Goal: Task Accomplishment & Management: Complete application form

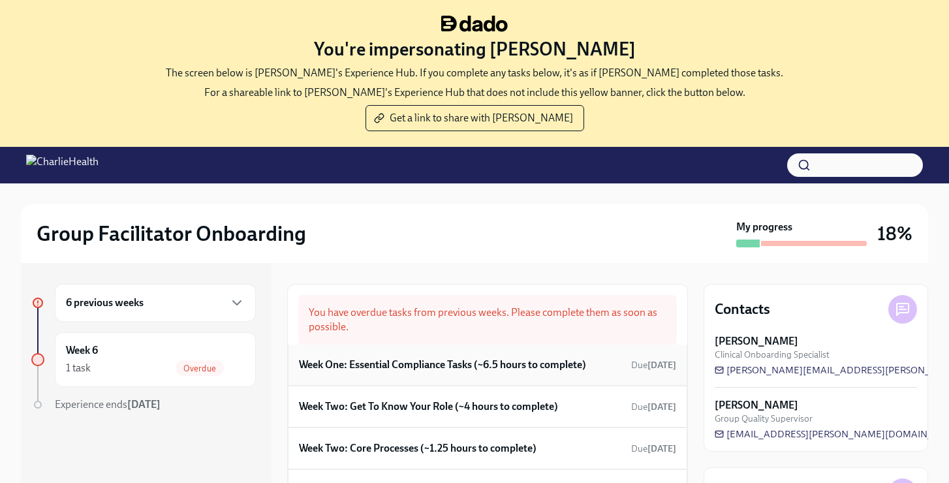
click at [369, 371] on h6 "Week One: Essential Compliance Tasks (~6.5 hours to complete)" at bounding box center [442, 365] width 287 height 14
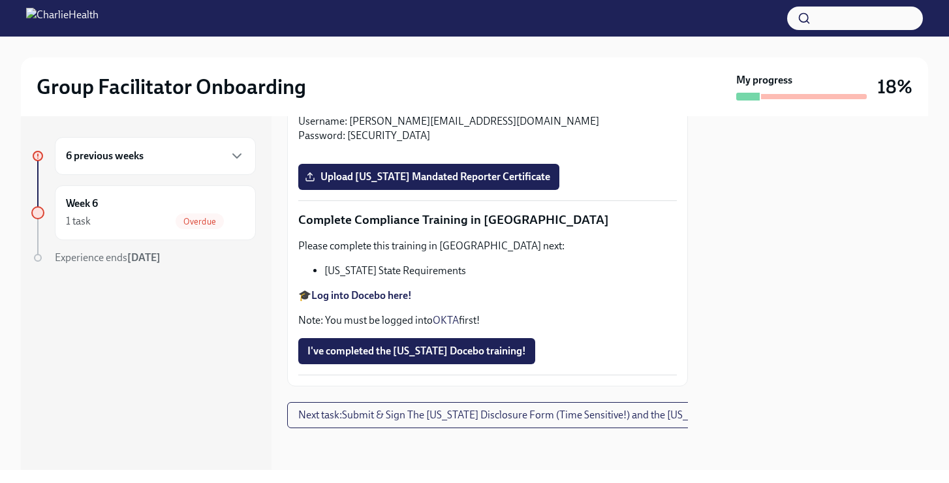
scroll to position [2903, 0]
click at [200, 159] on div "6 previous weeks" at bounding box center [155, 156] width 179 height 16
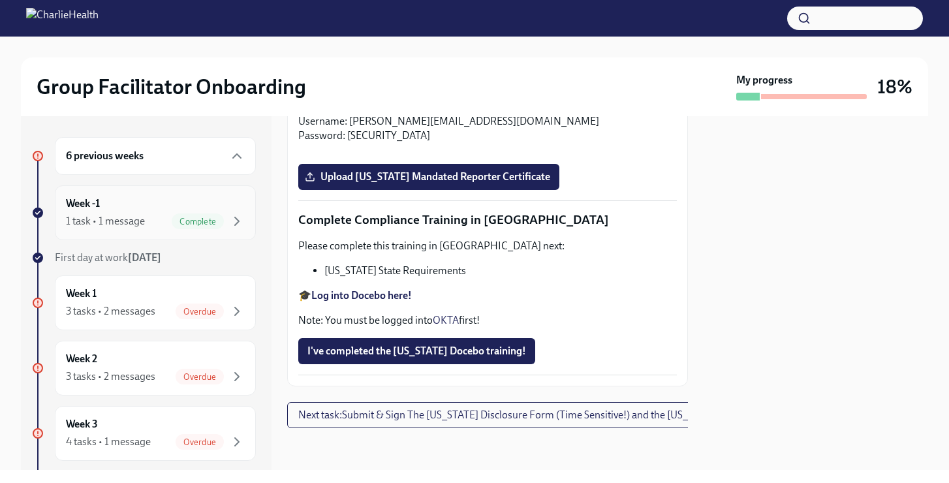
click at [155, 208] on div "Week -1 1 task • 1 message Complete" at bounding box center [155, 213] width 179 height 33
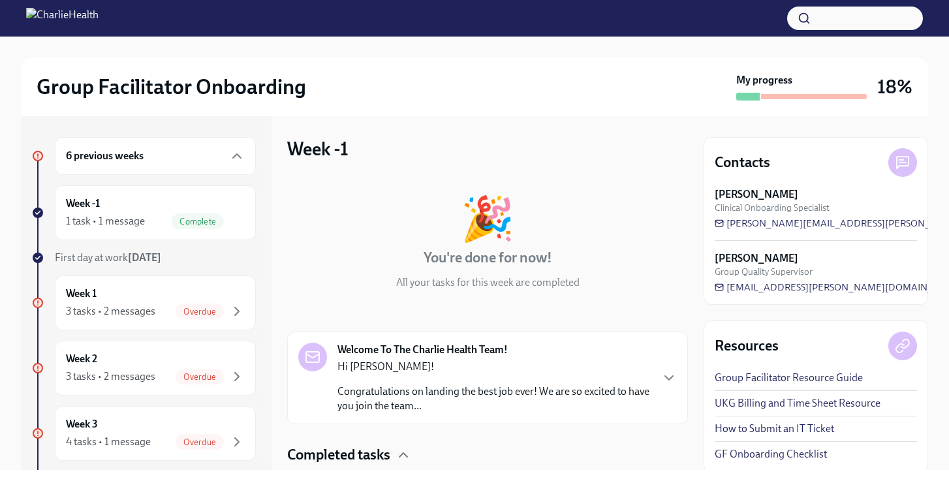
scroll to position [90, 0]
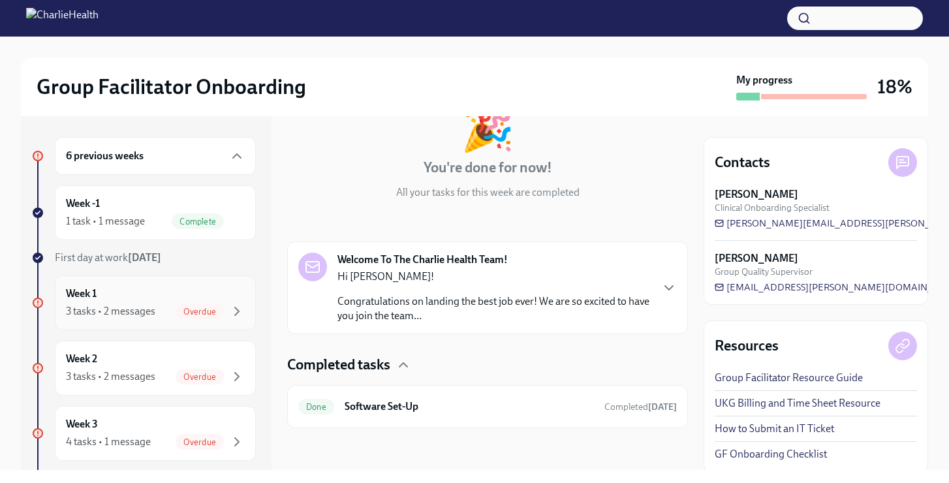
click at [129, 311] on div "3 tasks • 2 messages" at bounding box center [110, 311] width 89 height 14
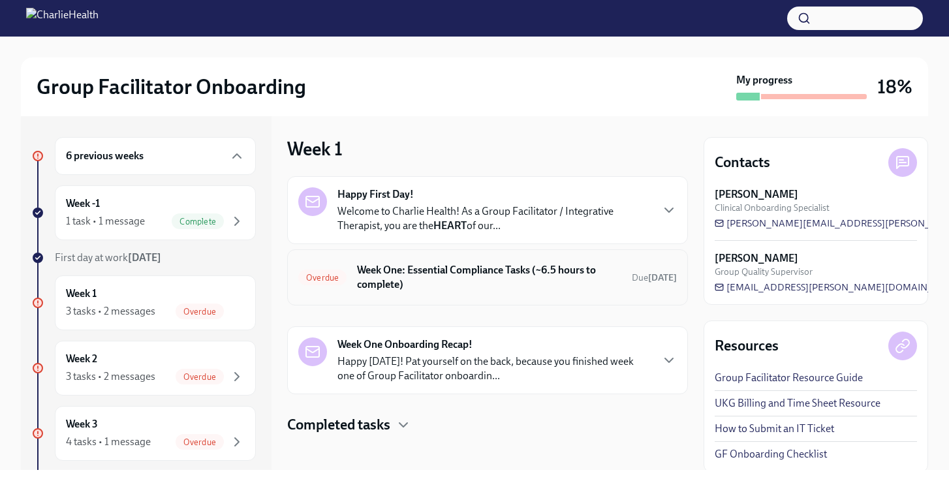
click at [331, 277] on span "Overdue" at bounding box center [322, 278] width 48 height 10
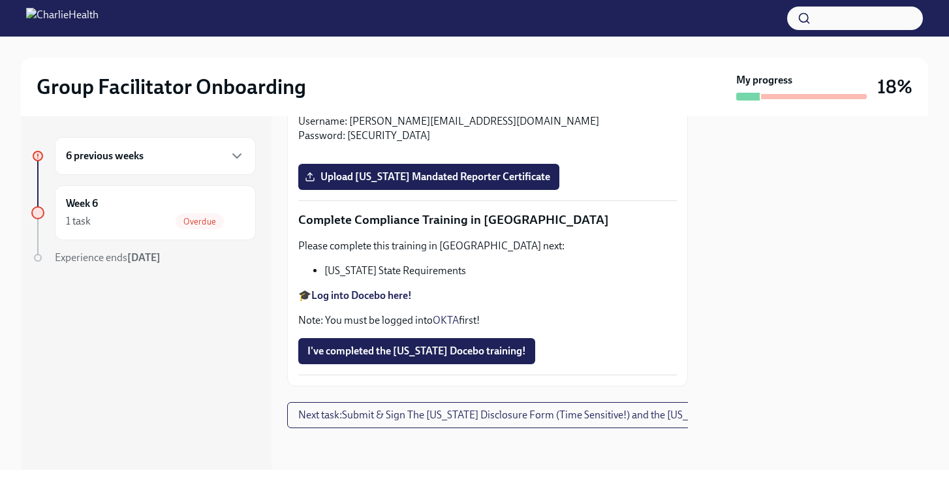
scroll to position [2557, 0]
click at [357, 113] on strong "Log into Relias here" at bounding box center [355, 107] width 89 height 12
click at [351, 143] on p "🎓 Log into Relias here Username: [PERSON_NAME][EMAIL_ADDRESS][DOMAIN_NAME] Pass…" at bounding box center [487, 121] width 379 height 43
drag, startPoint x: 344, startPoint y: 338, endPoint x: 383, endPoint y: 338, distance: 38.5
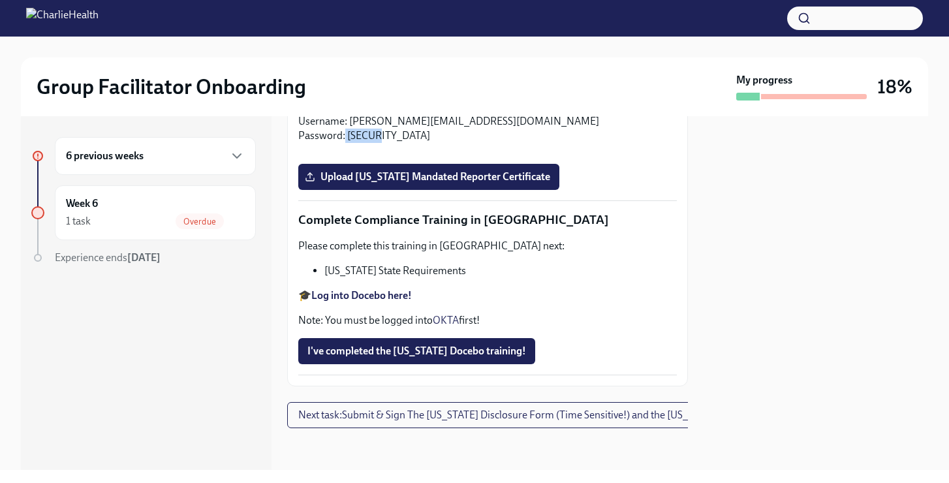
click at [383, 143] on p "🎓 Log into Relias here Username: [PERSON_NAME][EMAIL_ADDRESS][DOMAIN_NAME] Pass…" at bounding box center [487, 121] width 379 height 43
copy p "ch1234"
click at [442, 89] on p "Please complete the Relias course titled "Mandatory [MEDICAL_DATA] Reporting in…" at bounding box center [487, 67] width 379 height 43
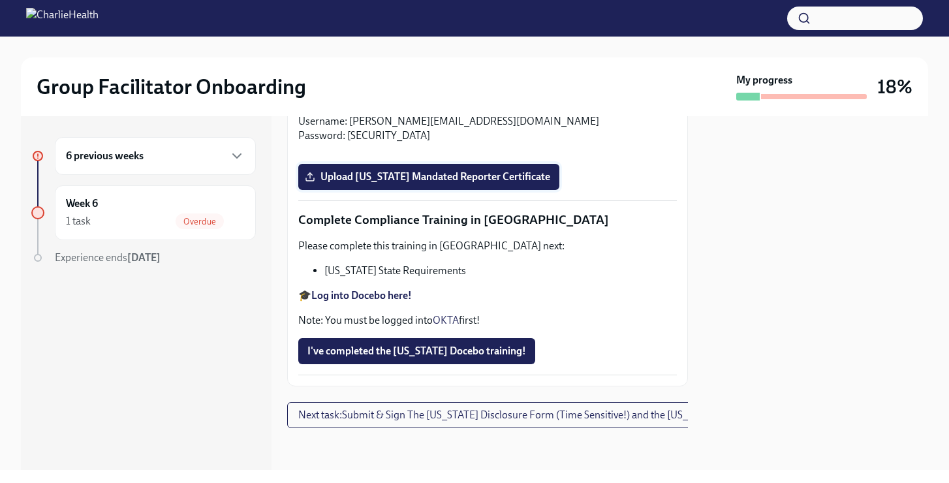
click at [424, 183] on span "Upload [US_STATE] Mandated Reporter Certificate" at bounding box center [429, 176] width 243 height 13
click at [0, 0] on input "Upload [US_STATE] Mandated Reporter Certificate" at bounding box center [0, 0] width 0 height 0
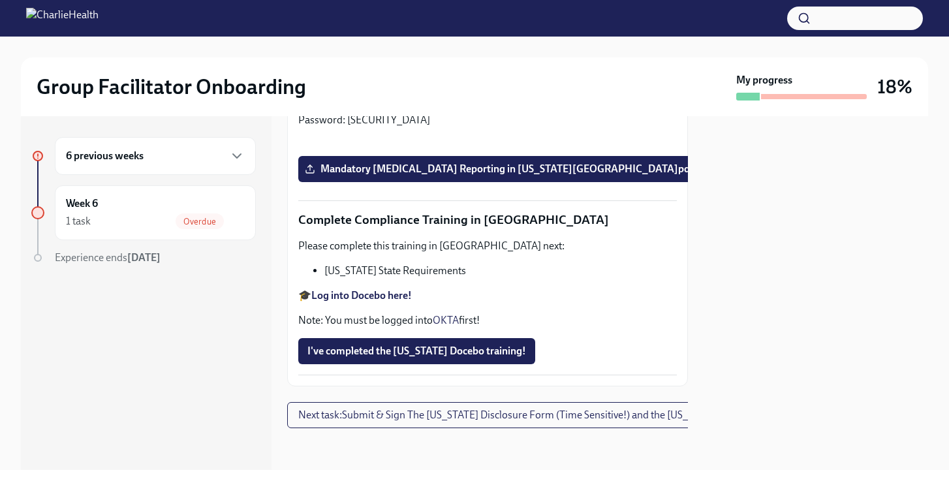
scroll to position [2903, 0]
click at [332, 298] on strong "Log into Docebo here!" at bounding box center [361, 295] width 101 height 12
